Goal: Information Seeking & Learning: Learn about a topic

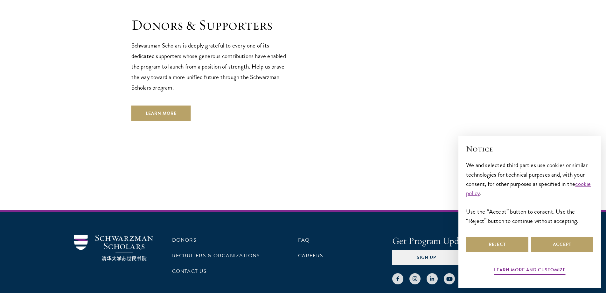
scroll to position [1814, 0]
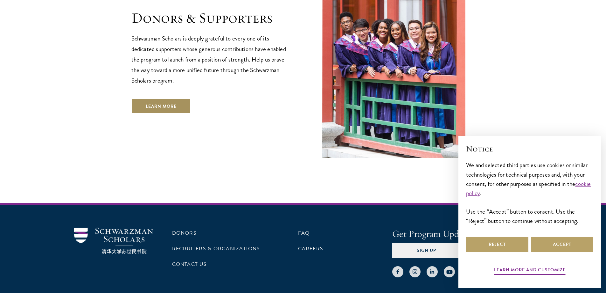
click at [146, 98] on link "Learn More" at bounding box center [161, 105] width 60 height 15
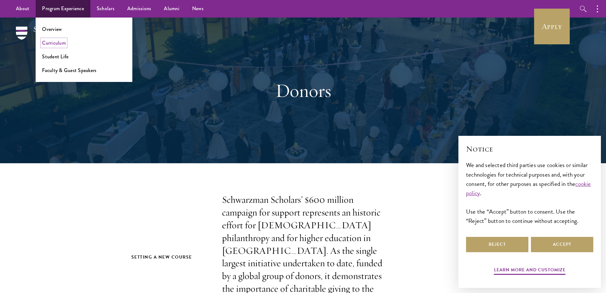
click at [55, 42] on link "Curriculum" at bounding box center [54, 42] width 24 height 7
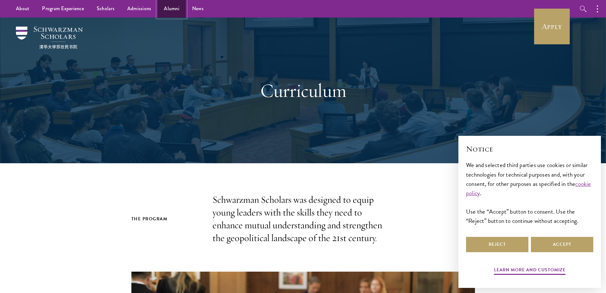
click at [170, 7] on link "Alumni" at bounding box center [172, 9] width 28 height 18
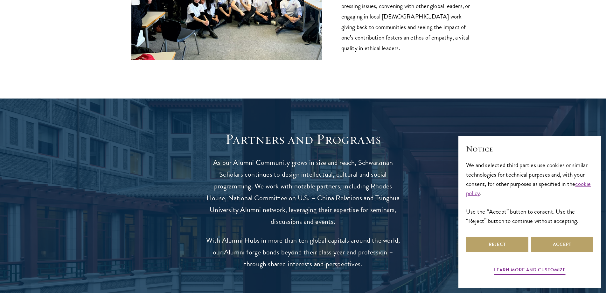
scroll to position [1114, 0]
